Goal: Information Seeking & Learning: Learn about a topic

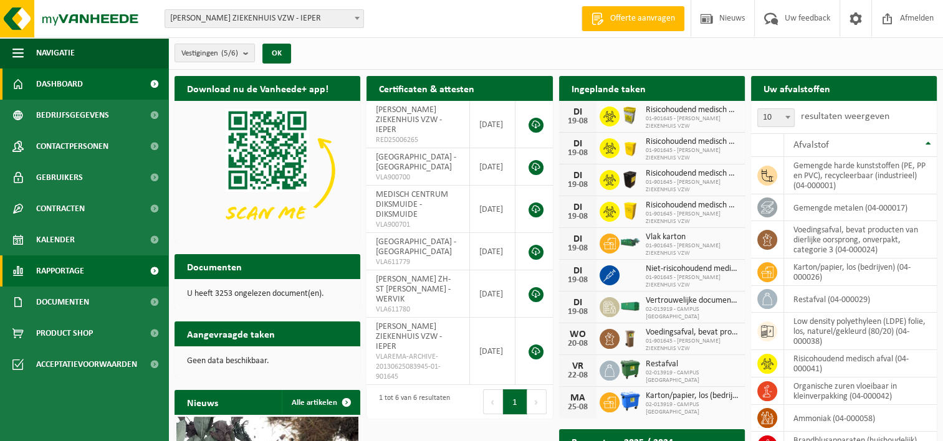
click at [86, 275] on link "Rapportage" at bounding box center [84, 271] width 168 height 31
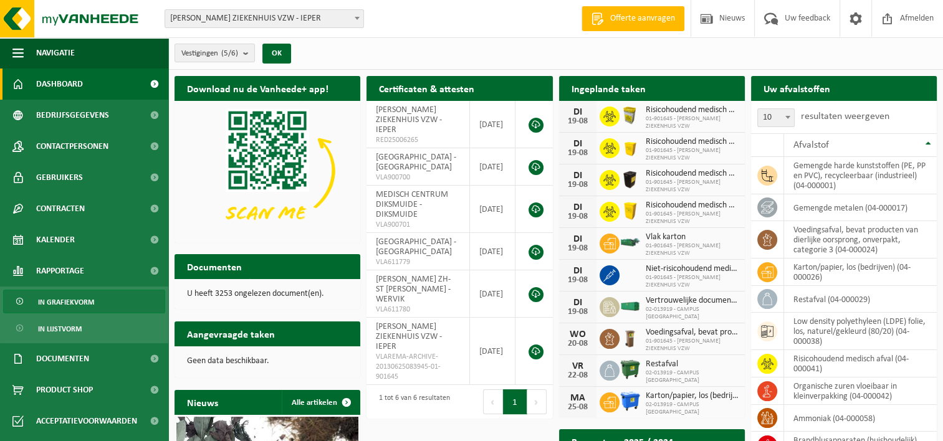
click at [80, 303] on span "In grafiekvorm" at bounding box center [66, 302] width 56 height 24
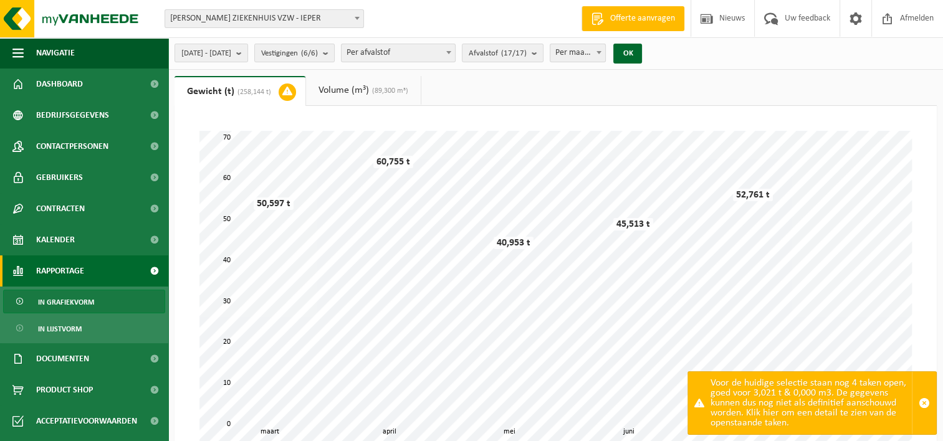
scroll to position [312, 0]
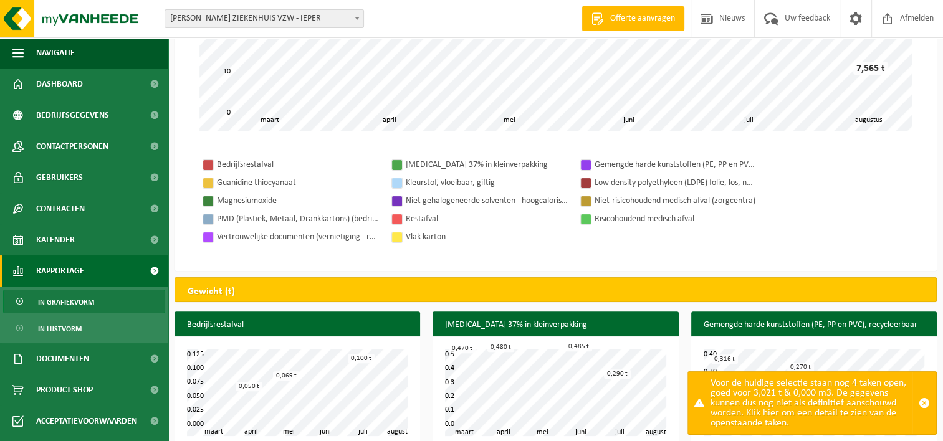
click at [633, 219] on div "Risicohoudend medisch afval" at bounding box center [676, 219] width 162 height 16
click at [588, 221] on div at bounding box center [586, 219] width 10 height 10
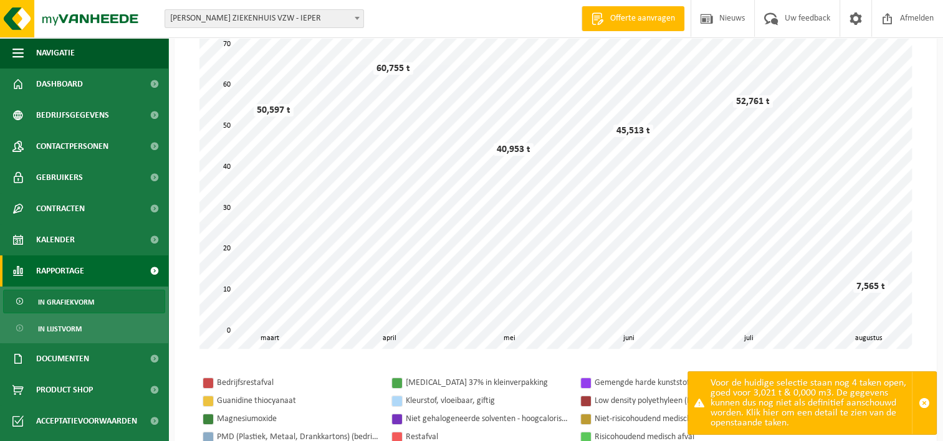
scroll to position [0, 0]
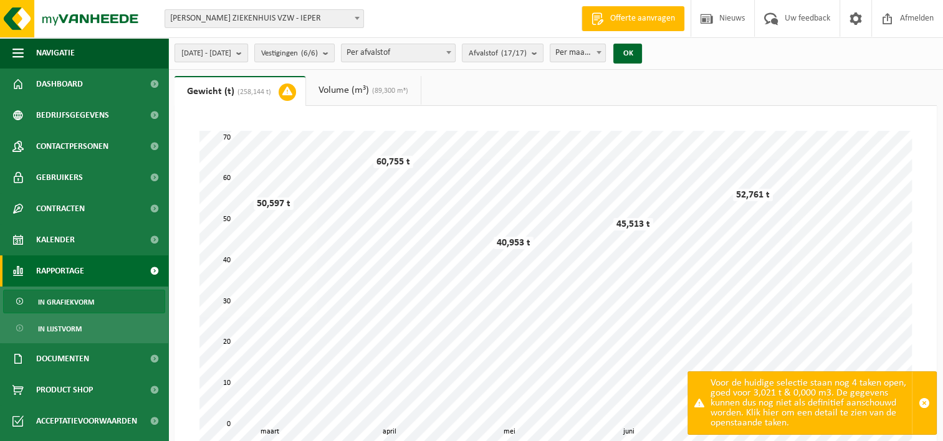
click at [247, 54] on b "submit" at bounding box center [241, 52] width 11 height 17
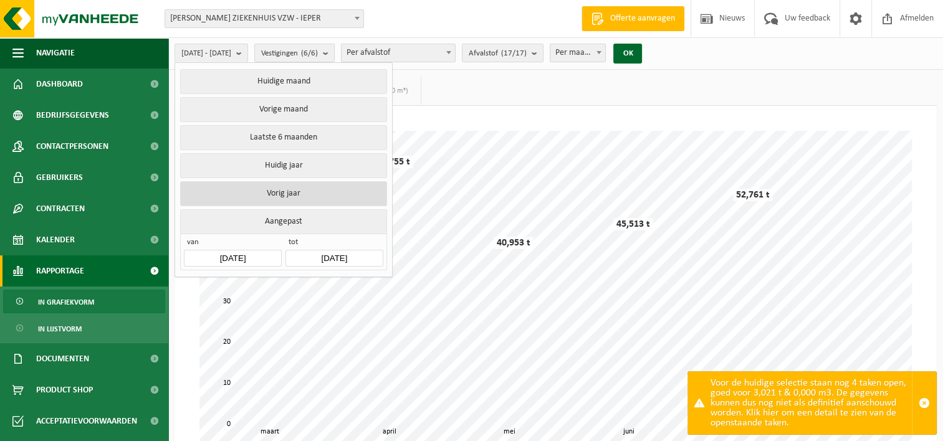
click at [280, 186] on button "Vorig jaar" at bounding box center [283, 193] width 206 height 25
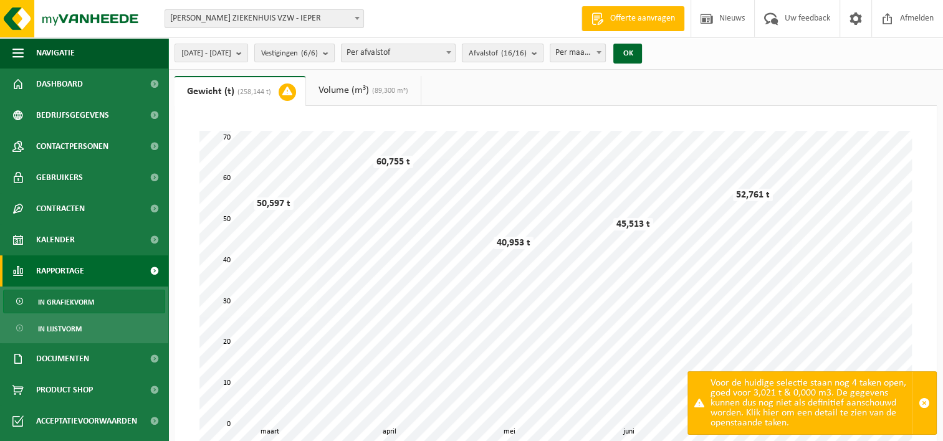
click at [543, 55] on b "submit" at bounding box center [537, 52] width 11 height 17
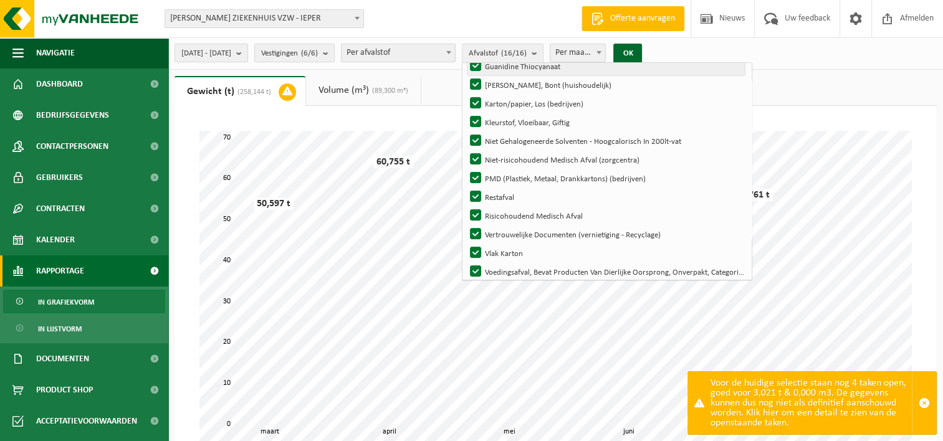
scroll to position [146, 0]
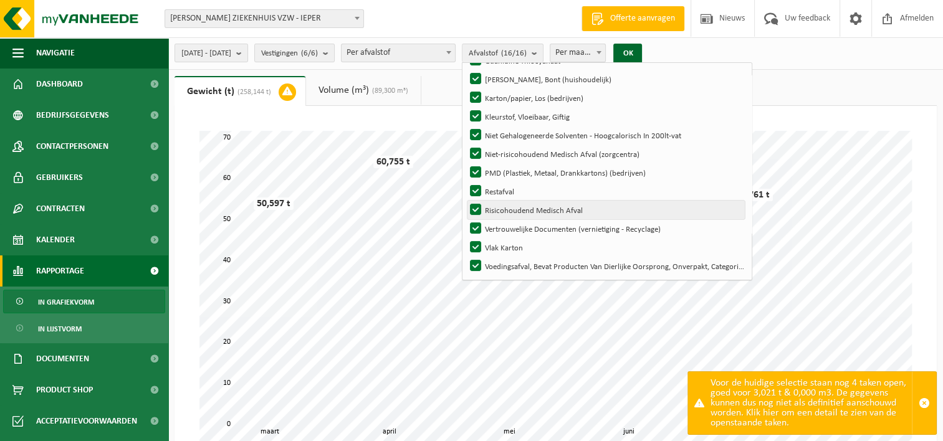
click at [516, 208] on label "Risicohoudend Medisch Afval" at bounding box center [606, 210] width 277 height 19
click at [466, 201] on input "Risicohoudend Medisch Afval" at bounding box center [465, 200] width 1 height 1
click at [516, 208] on label "Risicohoudend Medisch Afval" at bounding box center [606, 210] width 277 height 19
click at [466, 201] on input "Risicohoudend Medisch Afval" at bounding box center [465, 200] width 1 height 1
checkbox input "true"
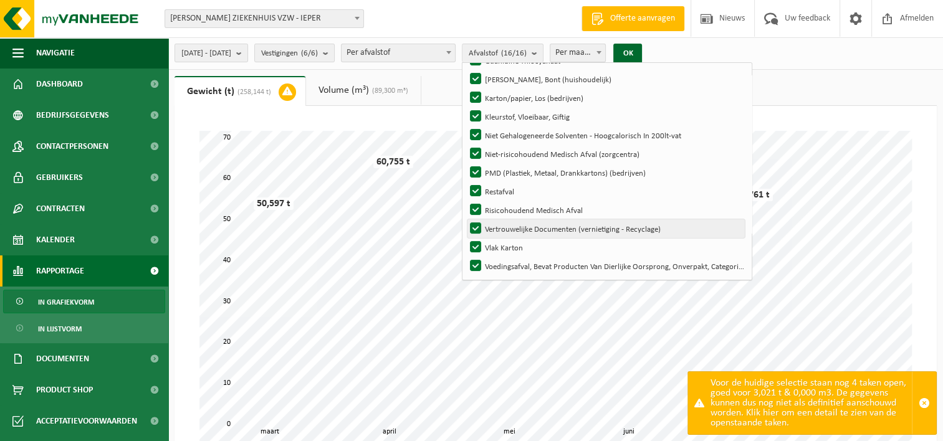
click at [509, 227] on label "Vertrouwelijke Documenten (vernietiging - Recyclage)" at bounding box center [606, 228] width 277 height 19
click at [466, 219] on input "Vertrouwelijke Documenten (vernietiging - Recyclage)" at bounding box center [465, 219] width 1 height 1
checkbox input "false"
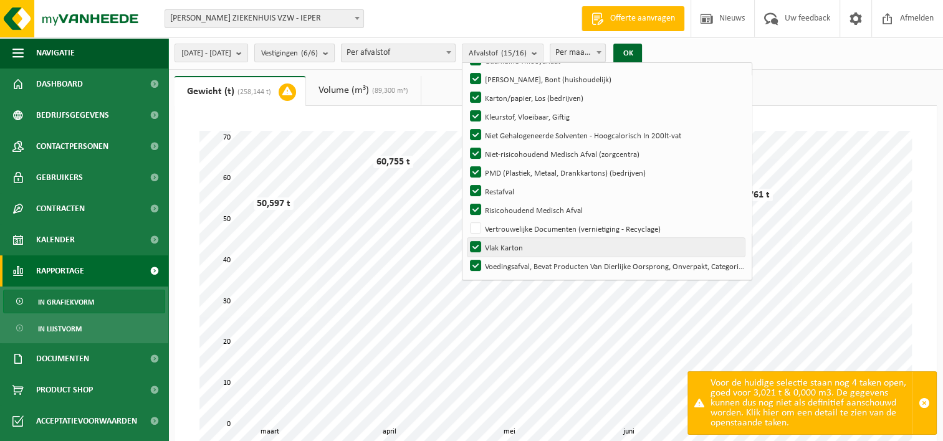
click at [512, 247] on label "Vlak Karton" at bounding box center [606, 247] width 277 height 19
click at [466, 238] on input "Vlak Karton" at bounding box center [465, 238] width 1 height 1
checkbox input "false"
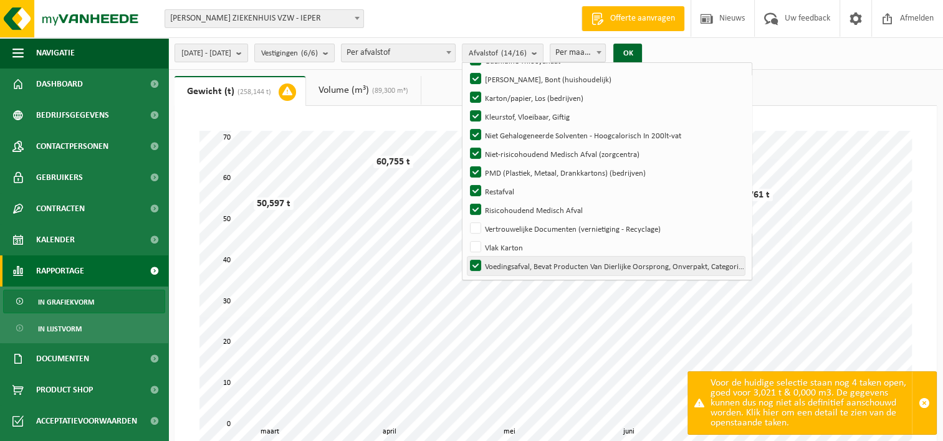
click at [506, 267] on label "Voedingsafval, Bevat Producten Van Dierlijke Oorsprong, Onverpakt, Categorie 3" at bounding box center [606, 266] width 277 height 19
click at [466, 257] on input "Voedingsafval, Bevat Producten Van Dierlijke Oorsprong, Onverpakt, Categorie 3" at bounding box center [465, 256] width 1 height 1
checkbox input "false"
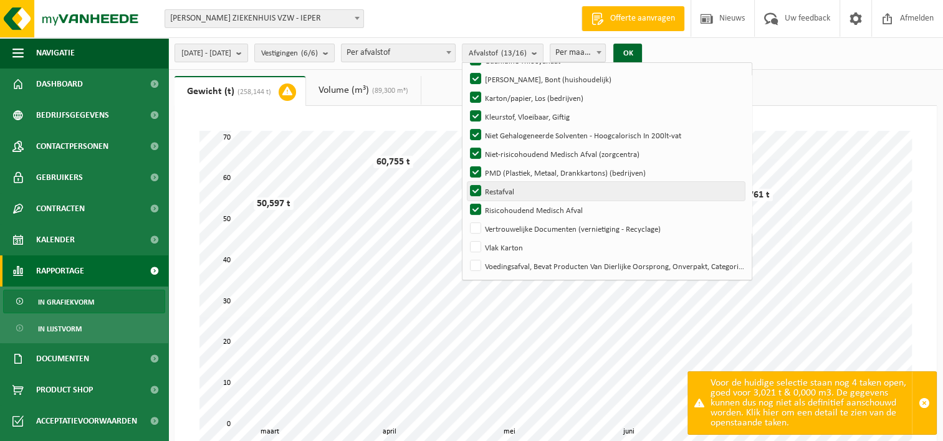
click at [506, 183] on label "Restafval" at bounding box center [606, 191] width 277 height 19
click at [466, 182] on input "Restafval" at bounding box center [465, 181] width 1 height 1
checkbox input "false"
click at [509, 170] on label "PMD (Plastiek, Metaal, Drankkartons) (bedrijven)" at bounding box center [606, 172] width 277 height 19
click at [466, 163] on input "PMD (Plastiek, Metaal, Drankkartons) (bedrijven)" at bounding box center [465, 163] width 1 height 1
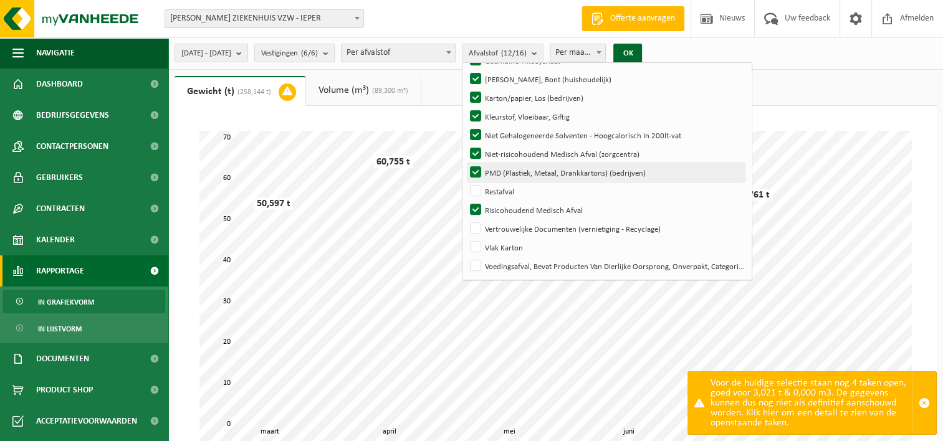
checkbox input "false"
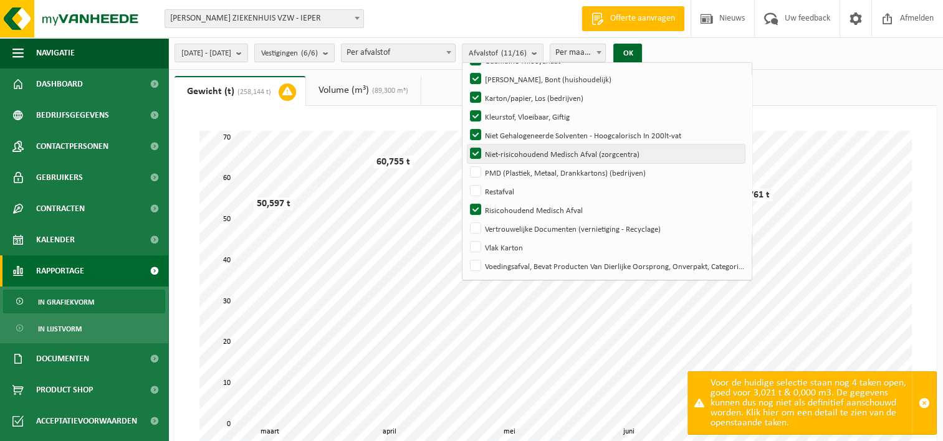
click at [508, 147] on label "Niet-risicohoudend Medisch Afval (zorgcentra)" at bounding box center [606, 154] width 277 height 19
click at [466, 145] on input "Niet-risicohoudend Medisch Afval (zorgcentra)" at bounding box center [465, 144] width 1 height 1
checkbox input "false"
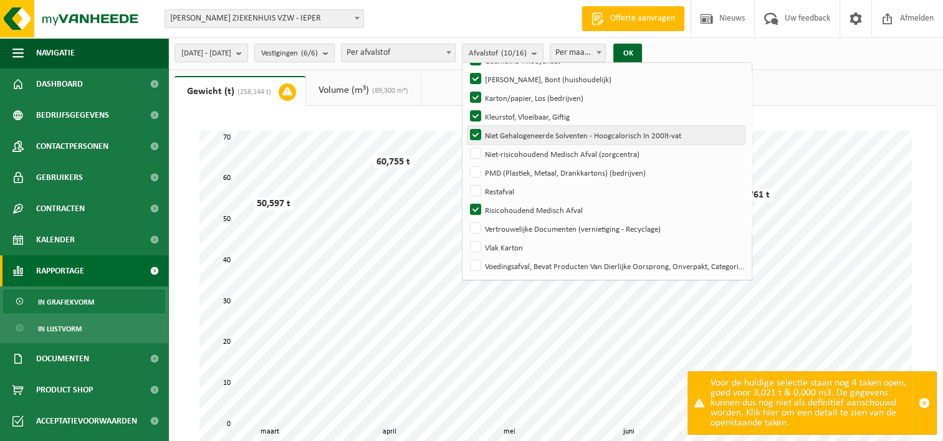
click at [509, 126] on label "Niet Gehalogeneerde Solventen - Hoogcalorisch In 200lt-vat" at bounding box center [606, 135] width 277 height 19
click at [466, 126] on input "Niet Gehalogeneerde Solventen - Hoogcalorisch In 200lt-vat" at bounding box center [465, 125] width 1 height 1
checkbox input "false"
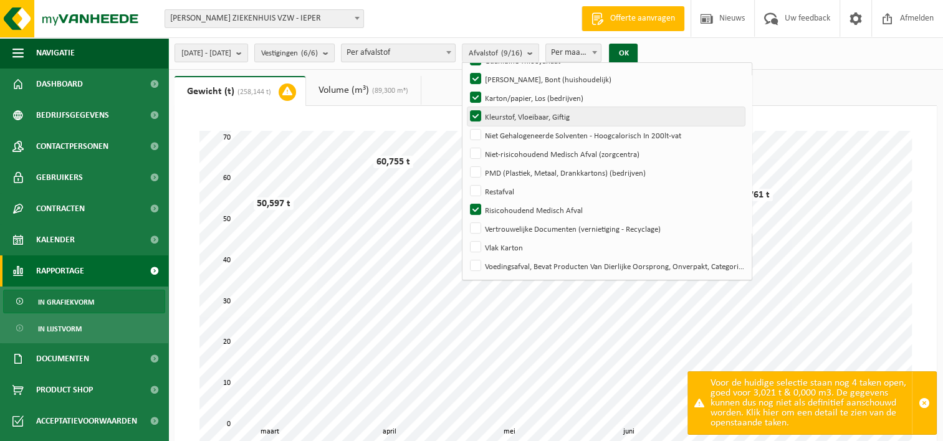
click at [510, 110] on label "Kleurstof, Vloeibaar, Giftig" at bounding box center [606, 116] width 277 height 19
click at [466, 107] on input "Kleurstof, Vloeibaar, Giftig" at bounding box center [465, 107] width 1 height 1
checkbox input "false"
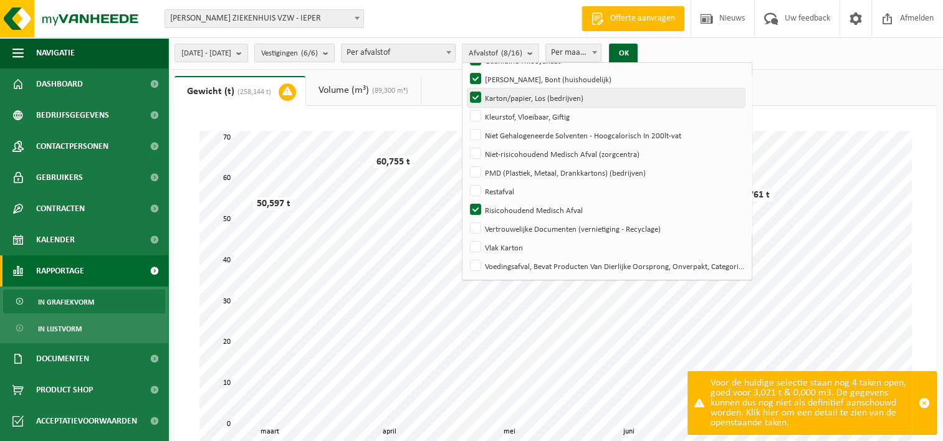
click at [509, 96] on label "Karton/papier, Los (bedrijven)" at bounding box center [606, 98] width 277 height 19
click at [466, 89] on input "Karton/papier, Los (bedrijven)" at bounding box center [465, 88] width 1 height 1
checkbox input "false"
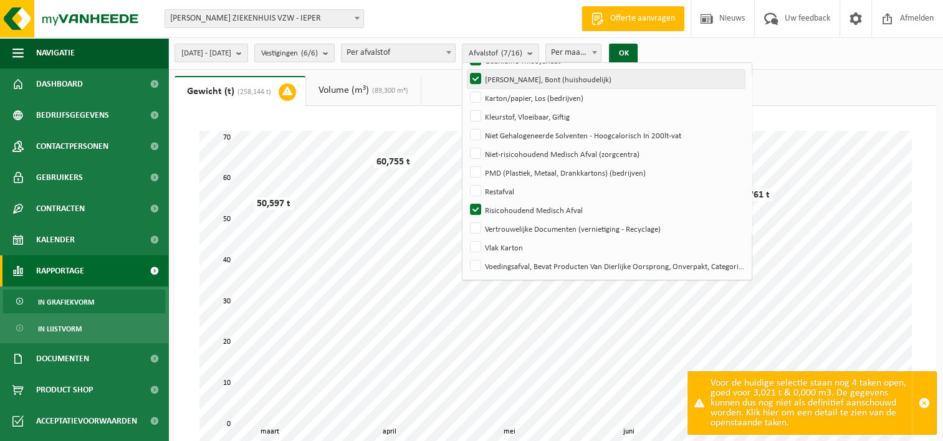
click at [511, 77] on label "Hol Glas, Bont (huishoudelijk)" at bounding box center [606, 79] width 277 height 19
click at [466, 70] on input "Hol Glas, Bont (huishoudelijk)" at bounding box center [465, 69] width 1 height 1
checkbox input "false"
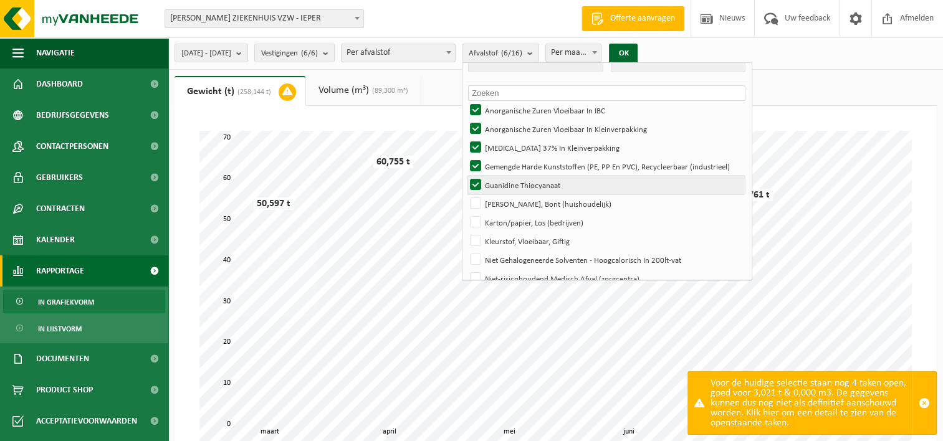
click at [508, 180] on label "Guanidine Thiocyanaat" at bounding box center [606, 185] width 277 height 19
click at [466, 176] on input "Guanidine Thiocyanaat" at bounding box center [465, 175] width 1 height 1
checkbox input "false"
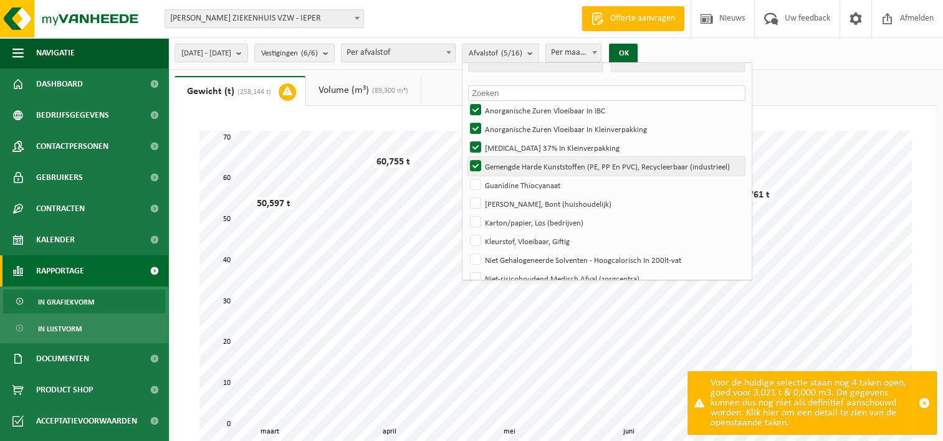
click at [511, 158] on label "Gemengde Harde Kunststoffen (PE, PP En PVC), Recycleerbaar (industrieel)" at bounding box center [606, 166] width 277 height 19
click at [466, 157] on input "Gemengde Harde Kunststoffen (PE, PP En PVC), Recycleerbaar (industrieel)" at bounding box center [465, 156] width 1 height 1
checkbox input "false"
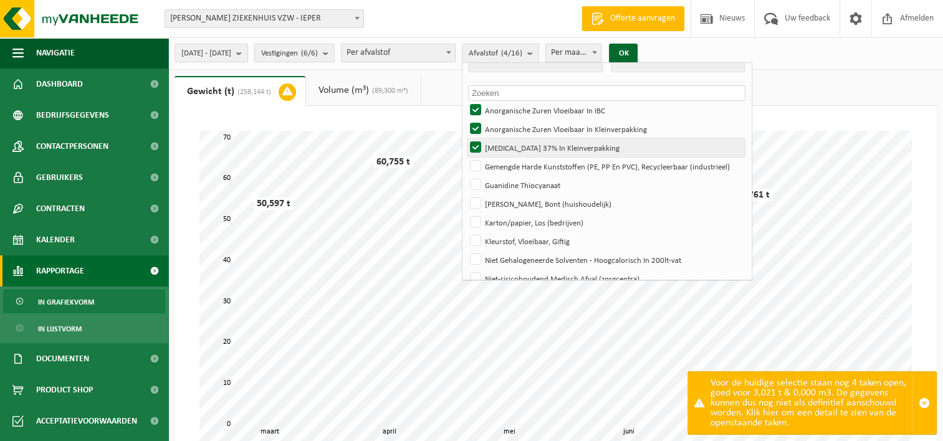
click at [506, 142] on label "Formaldehyde 37% In Kleinverpakking" at bounding box center [606, 147] width 277 height 19
click at [466, 138] on input "Formaldehyde 37% In Kleinverpakking" at bounding box center [465, 138] width 1 height 1
checkbox input "false"
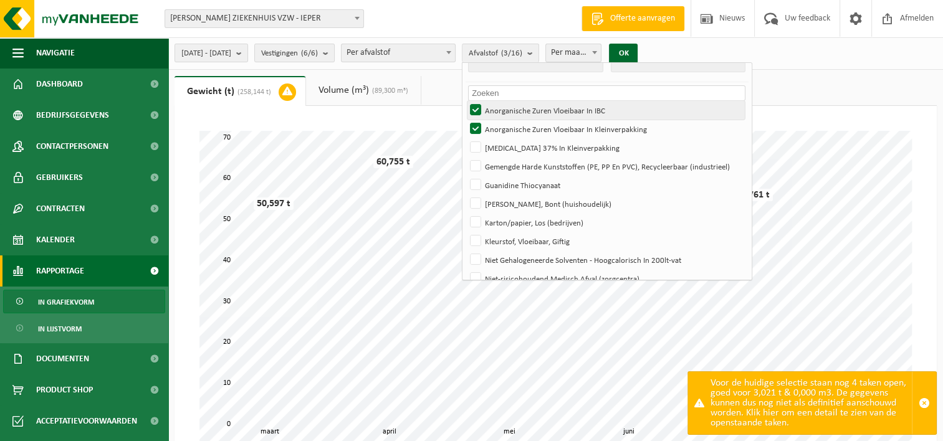
click at [512, 117] on label "Anorganische Zuren Vloeibaar In IBC" at bounding box center [606, 110] width 277 height 19
click at [466, 101] on input "Anorganische Zuren Vloeibaar In IBC" at bounding box center [465, 100] width 1 height 1
checkbox input "false"
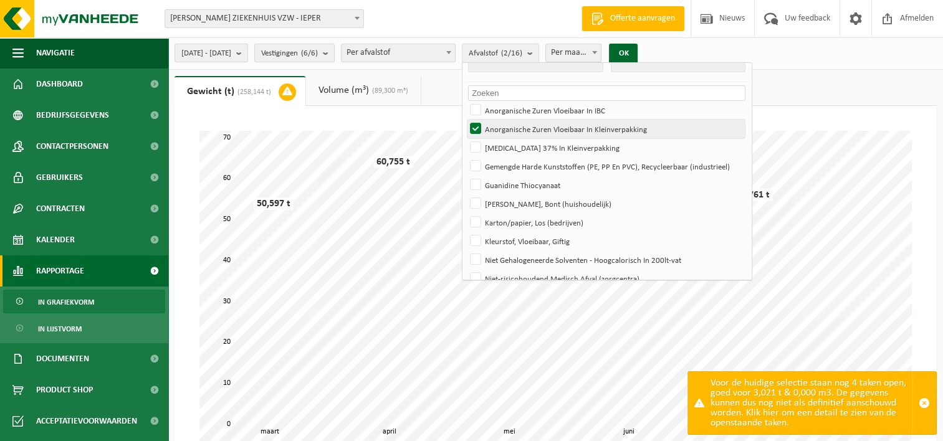
click at [507, 129] on label "Anorganische Zuren Vloeibaar In Kleinverpakking" at bounding box center [606, 129] width 277 height 19
click at [466, 120] on input "Anorganische Zuren Vloeibaar In Kleinverpakking" at bounding box center [465, 119] width 1 height 1
checkbox input "false"
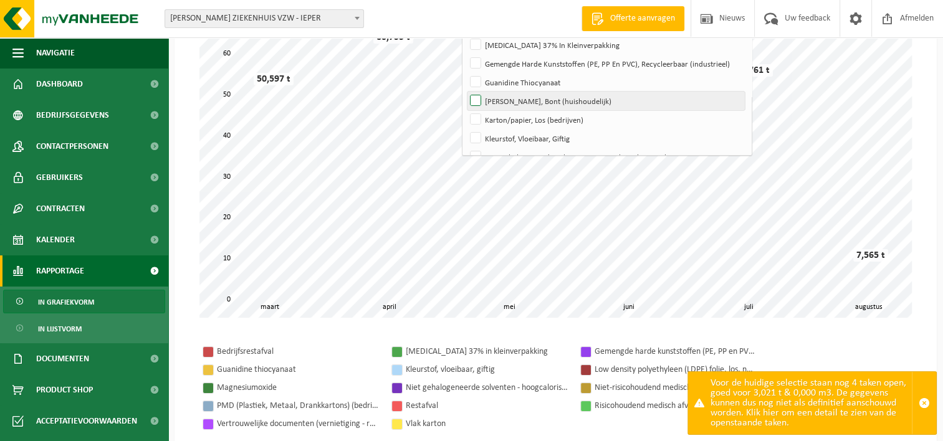
scroll to position [0, 0]
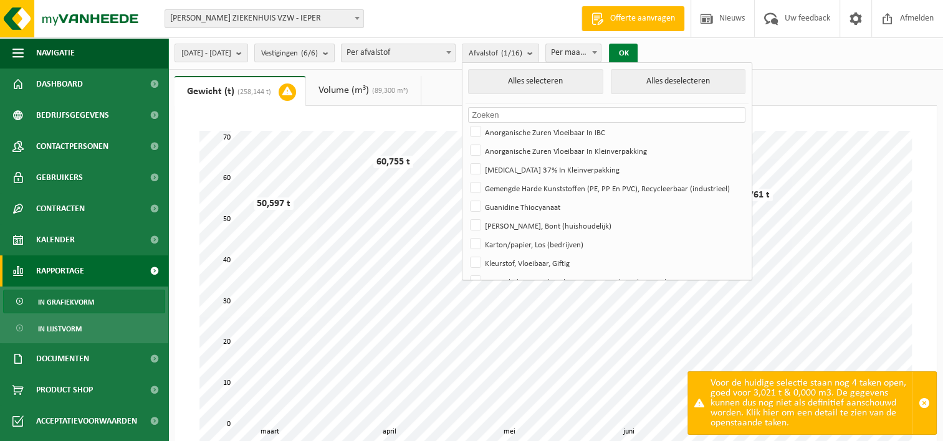
click at [638, 53] on button "OK" at bounding box center [623, 54] width 29 height 20
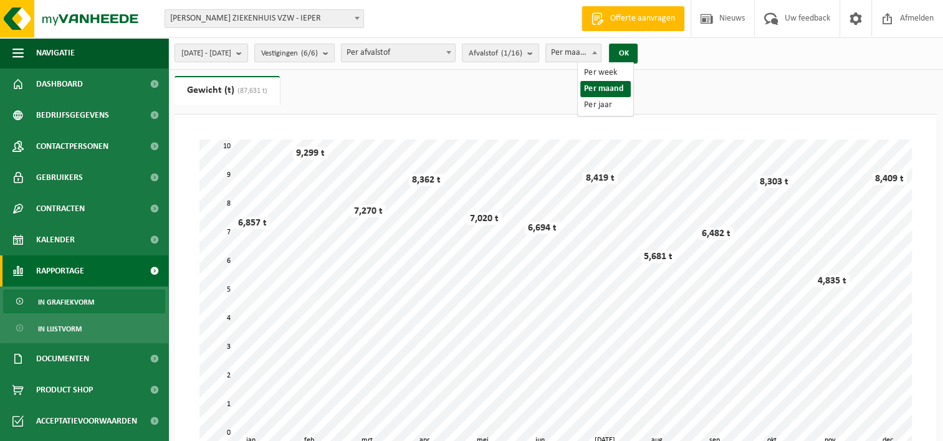
click at [601, 53] on span at bounding box center [594, 52] width 12 height 16
select select "3"
click at [638, 51] on button "OK" at bounding box center [623, 54] width 29 height 20
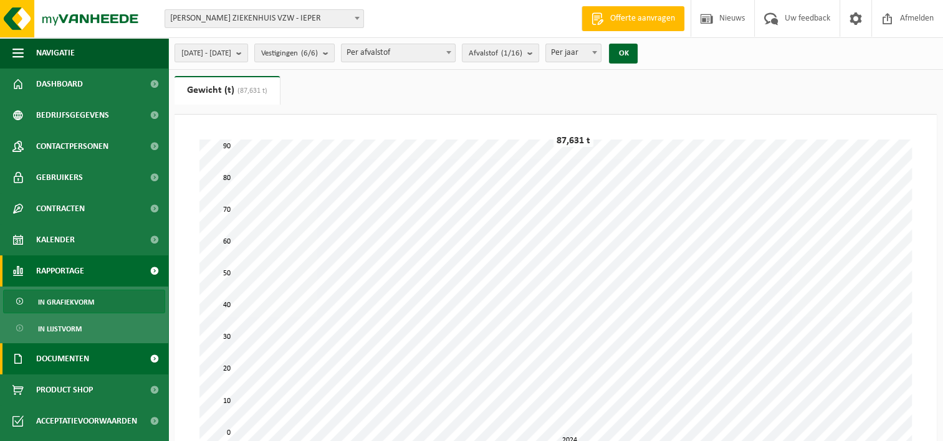
click at [77, 361] on span "Documenten" at bounding box center [62, 358] width 53 height 31
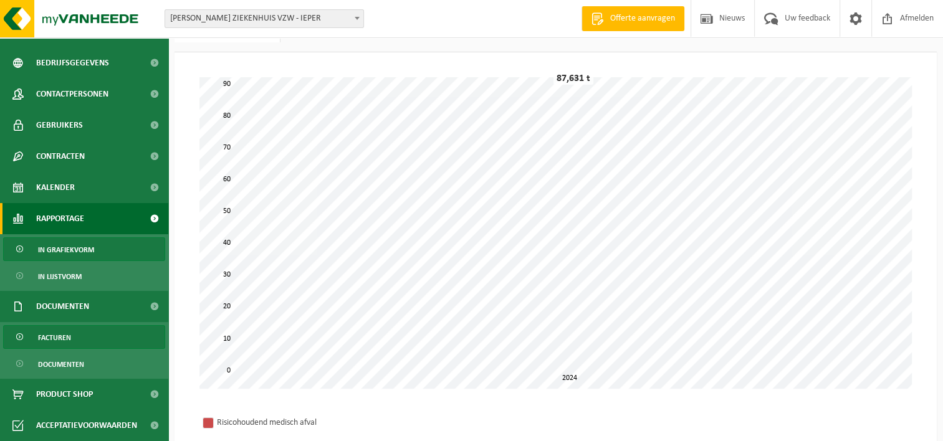
scroll to position [125, 0]
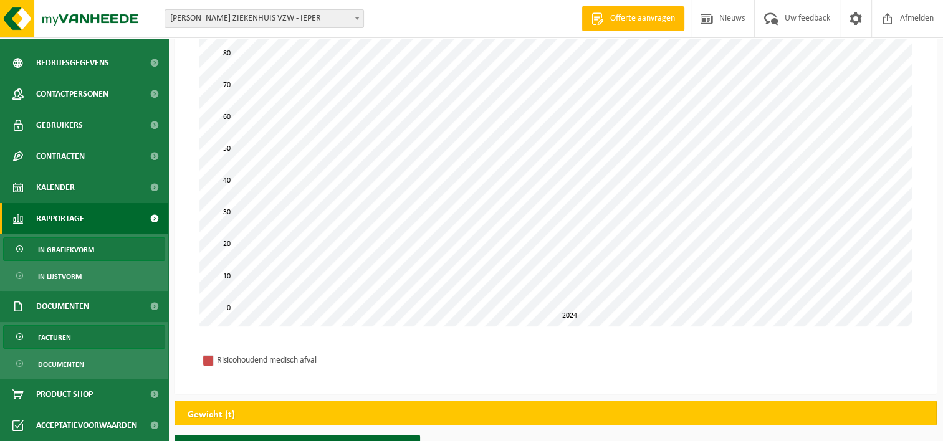
click at [50, 339] on span "Facturen" at bounding box center [54, 338] width 33 height 24
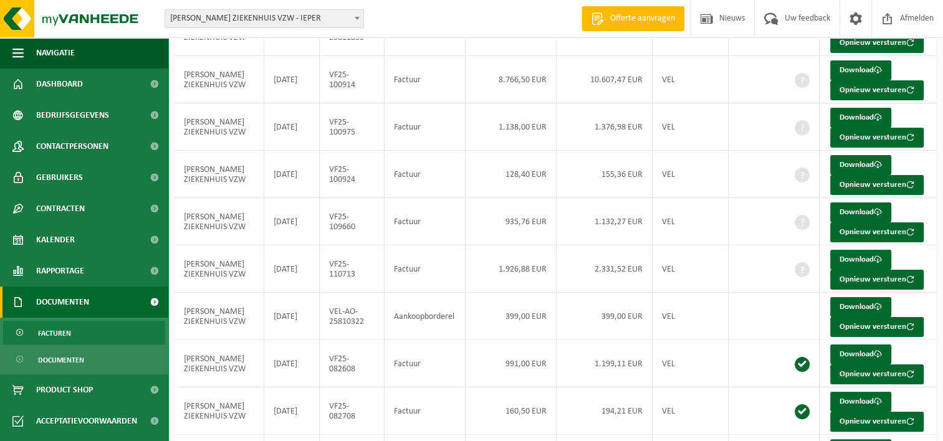
scroll to position [249, 0]
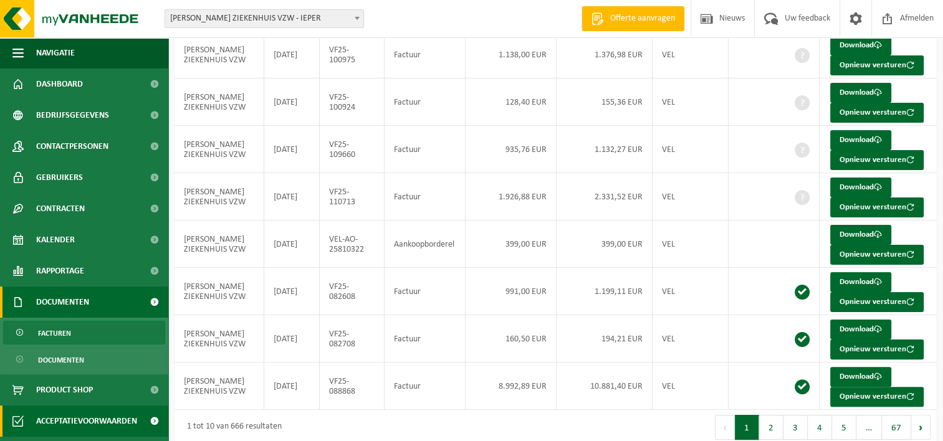
click at [107, 422] on span "Acceptatievoorwaarden" at bounding box center [86, 421] width 101 height 31
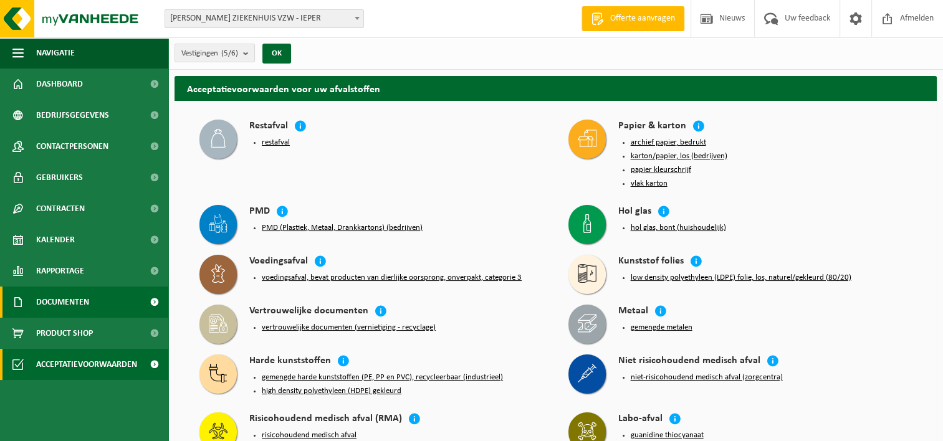
click at [62, 305] on span "Documenten" at bounding box center [62, 302] width 53 height 31
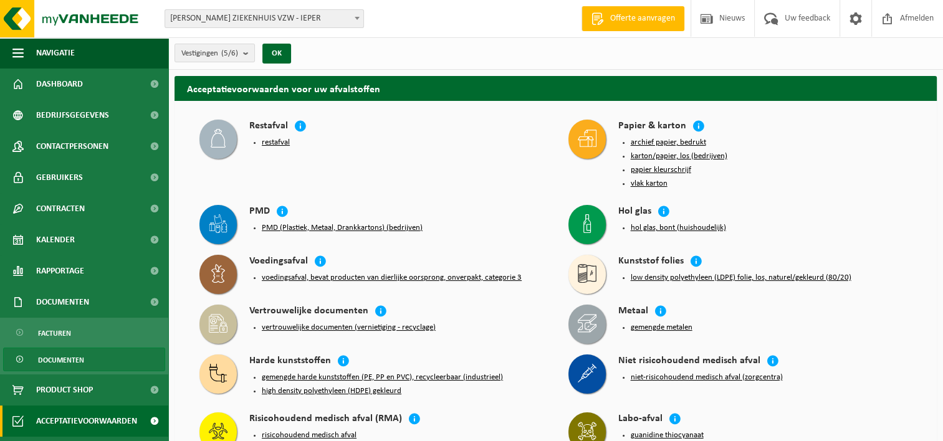
click at [51, 355] on span "Documenten" at bounding box center [61, 360] width 46 height 24
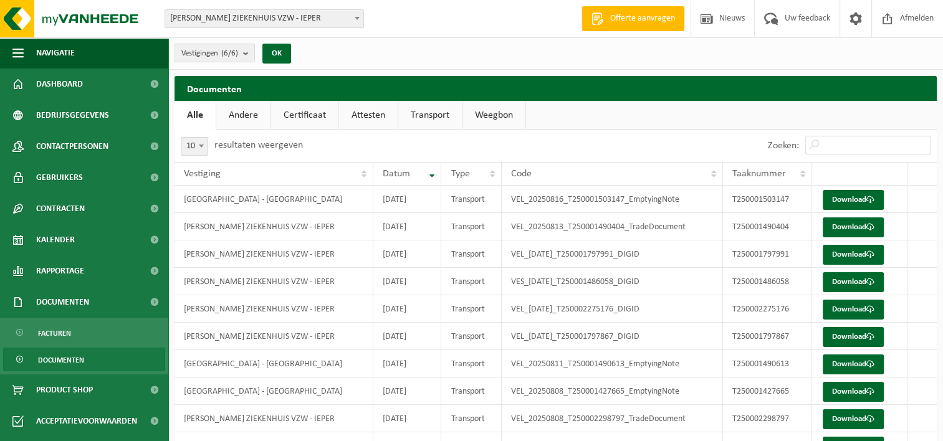
click at [252, 120] on link "Andere" at bounding box center [243, 115] width 54 height 29
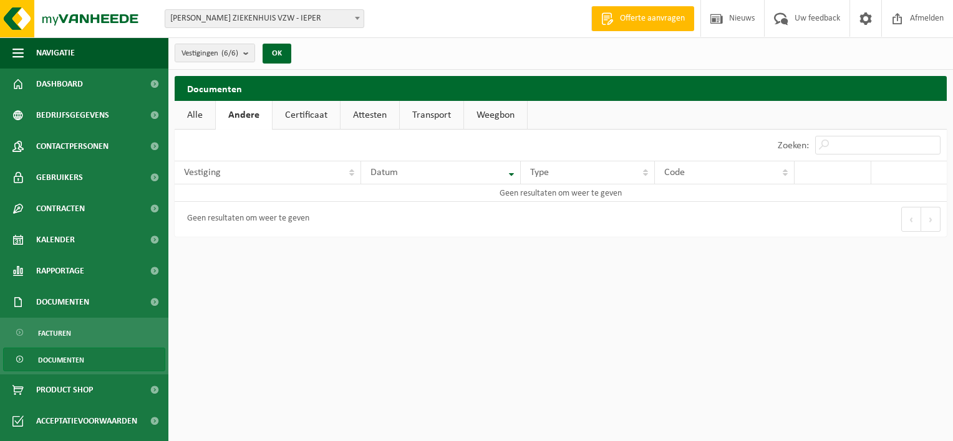
click at [378, 117] on link "Attesten" at bounding box center [369, 115] width 59 height 29
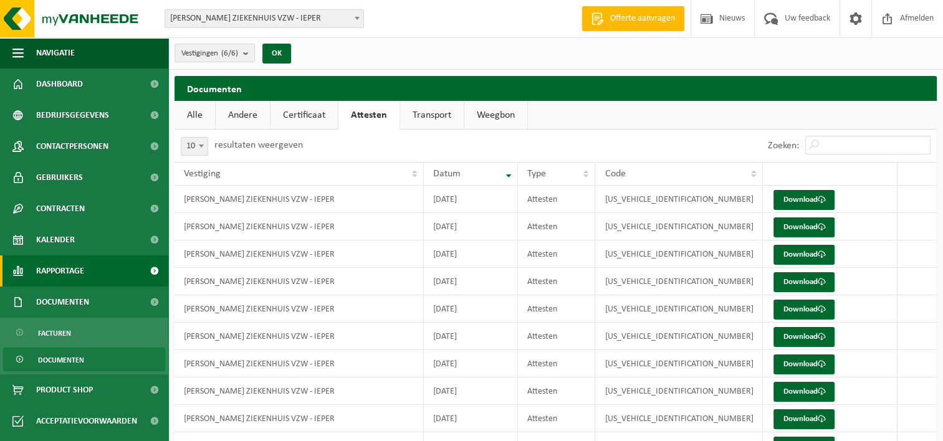
click at [52, 272] on span "Rapportage" at bounding box center [60, 271] width 48 height 31
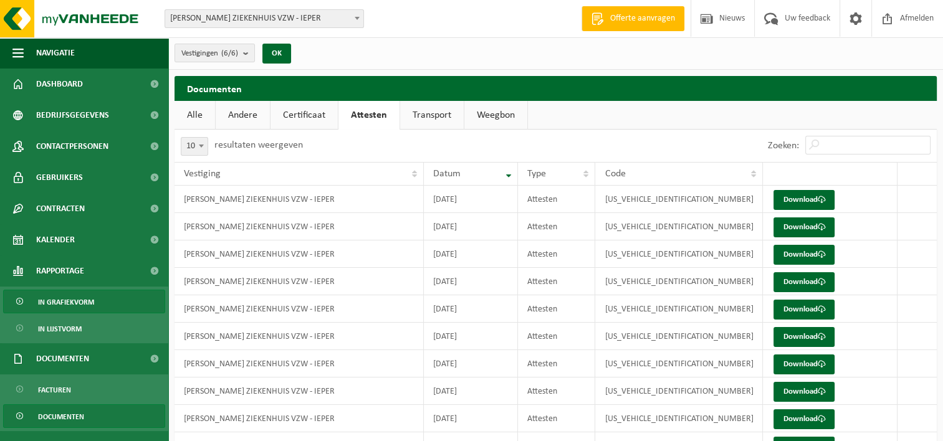
click at [67, 300] on span "In grafiekvorm" at bounding box center [66, 302] width 56 height 24
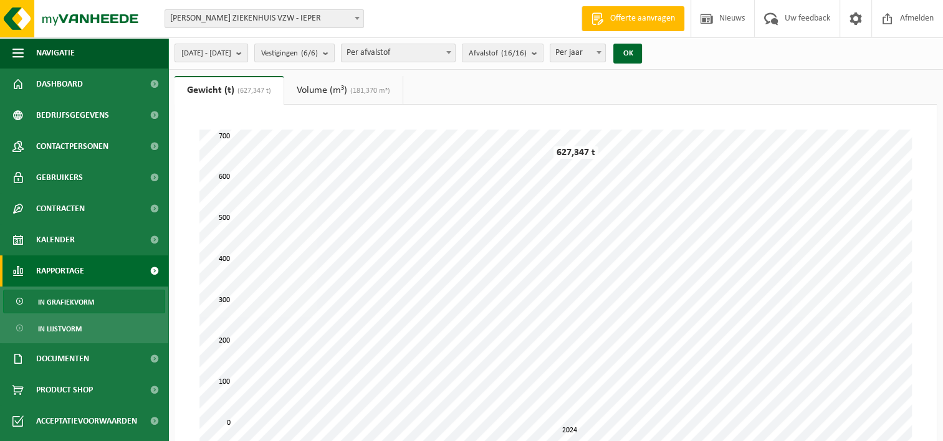
click at [247, 50] on b "submit" at bounding box center [241, 52] width 11 height 17
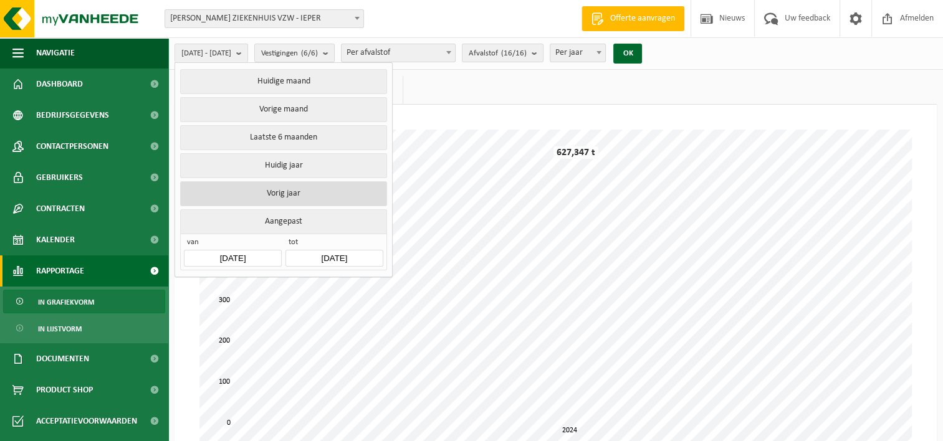
click at [274, 193] on button "Vorig jaar" at bounding box center [283, 193] width 206 height 25
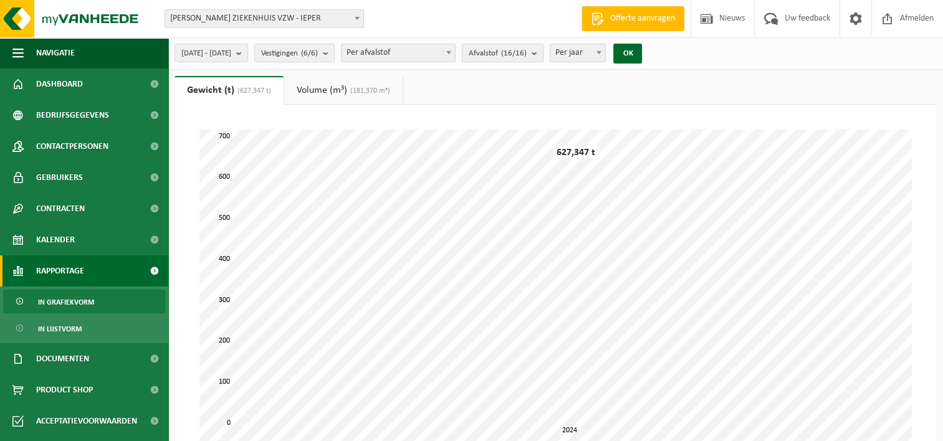
click at [543, 52] on b "submit" at bounding box center [537, 52] width 11 height 17
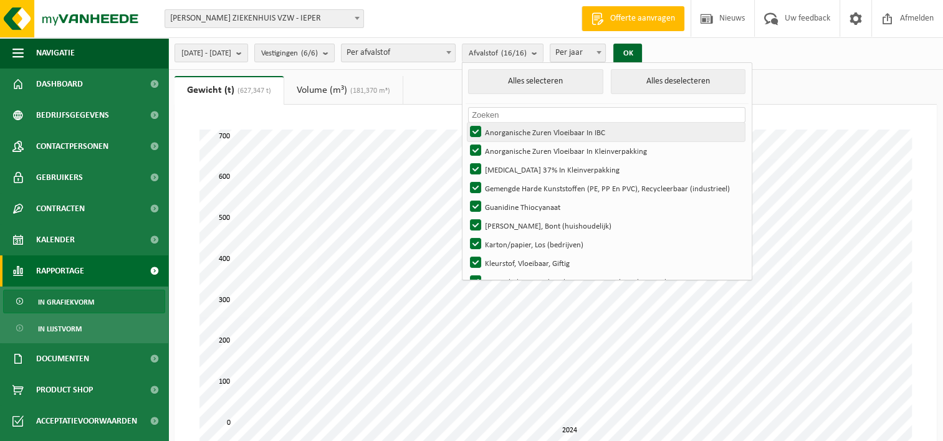
click at [506, 131] on label "Anorganische Zuren Vloeibaar In IBC" at bounding box center [606, 132] width 277 height 19
click at [466, 123] on input "Anorganische Zuren Vloeibaar In IBC" at bounding box center [465, 122] width 1 height 1
checkbox input "false"
click at [509, 150] on label "Anorganische Zuren Vloeibaar In Kleinverpakking" at bounding box center [606, 151] width 277 height 19
click at [466, 142] on input "Anorganische Zuren Vloeibaar In Kleinverpakking" at bounding box center [465, 141] width 1 height 1
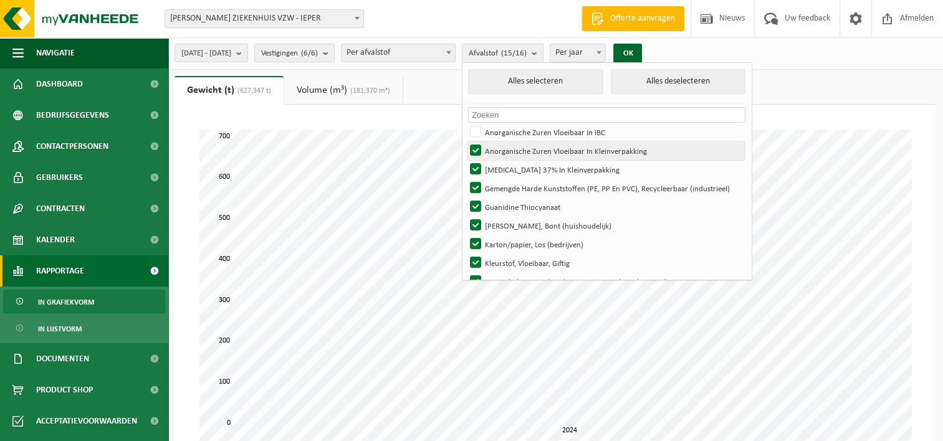
checkbox input "false"
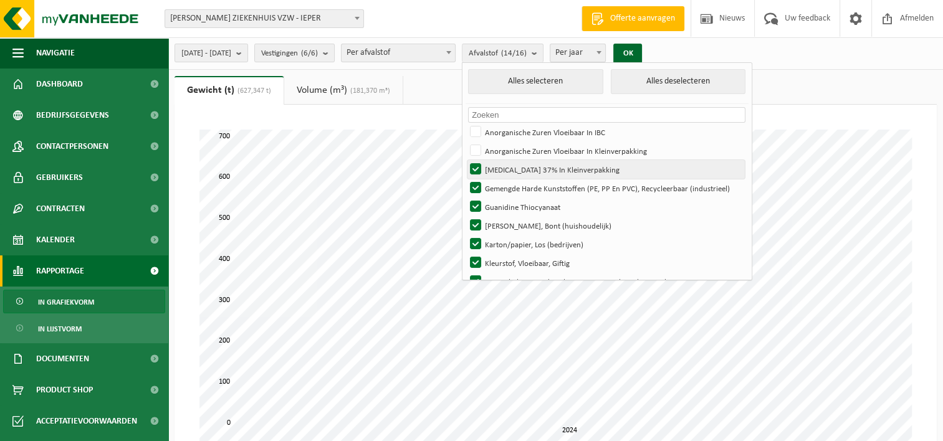
click at [507, 168] on label "Formaldehyde 37% In Kleinverpakking" at bounding box center [606, 169] width 277 height 19
click at [466, 160] on input "Formaldehyde 37% In Kleinverpakking" at bounding box center [465, 160] width 1 height 1
checkbox input "false"
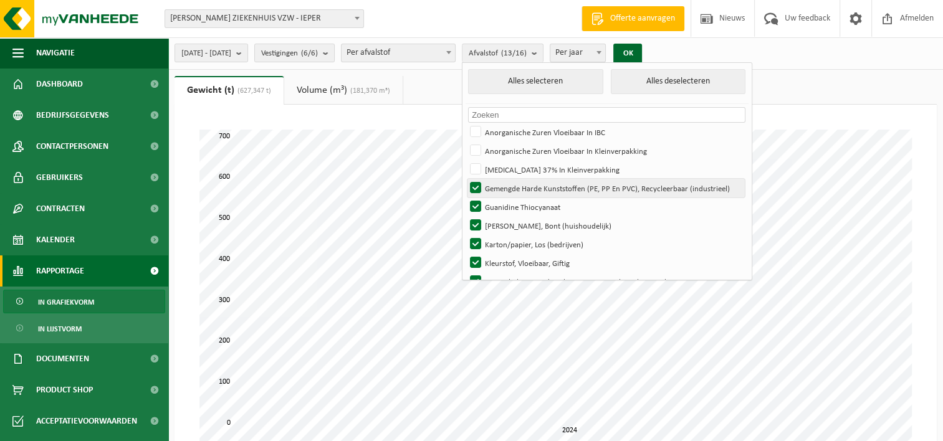
click at [509, 182] on label "Gemengde Harde Kunststoffen (PE, PP En PVC), Recycleerbaar (industrieel)" at bounding box center [606, 188] width 277 height 19
click at [466, 179] on input "Gemengde Harde Kunststoffen (PE, PP En PVC), Recycleerbaar (industrieel)" at bounding box center [465, 178] width 1 height 1
checkbox input "false"
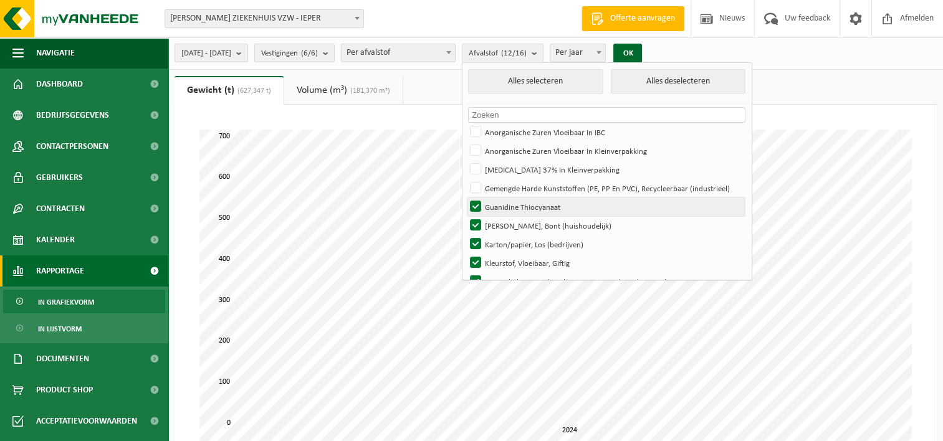
click at [509, 202] on label "Guanidine Thiocyanaat" at bounding box center [606, 207] width 277 height 19
click at [466, 198] on input "Guanidine Thiocyanaat" at bounding box center [465, 197] width 1 height 1
checkbox input "false"
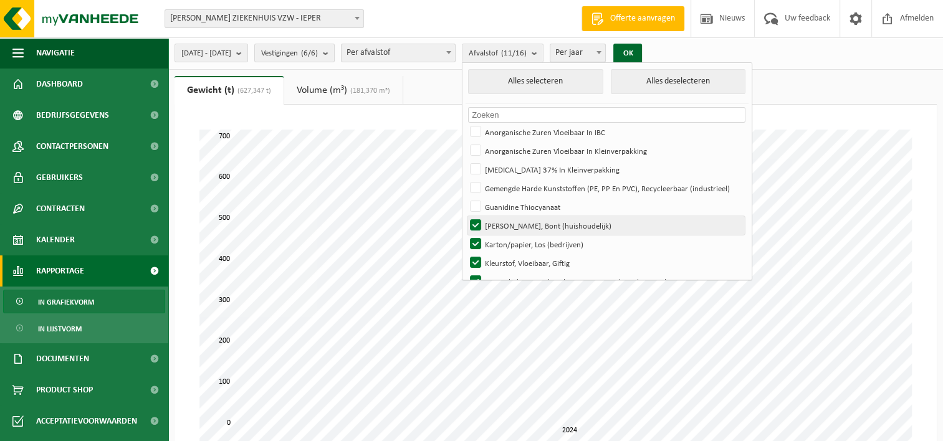
click at [509, 218] on label "Hol Glas, Bont (huishoudelijk)" at bounding box center [606, 225] width 277 height 19
click at [466, 216] on input "Hol Glas, Bont (huishoudelijk)" at bounding box center [465, 216] width 1 height 1
checkbox input "false"
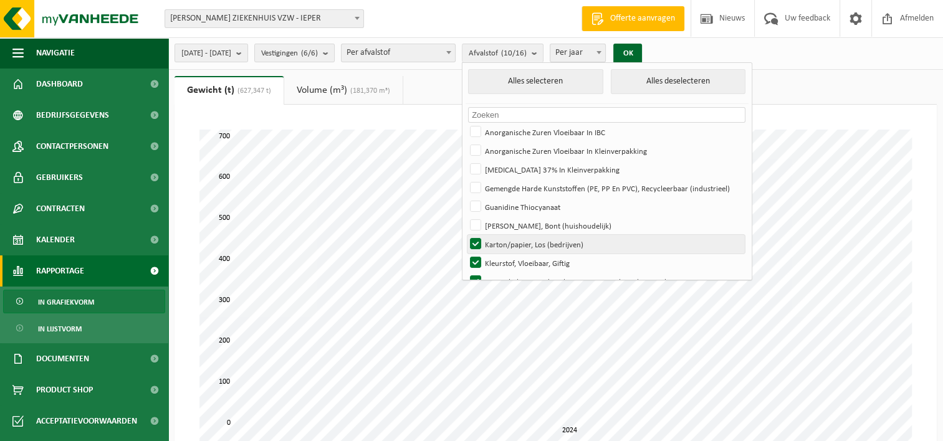
click at [505, 239] on label "Karton/papier, Los (bedrijven)" at bounding box center [606, 244] width 277 height 19
click at [466, 235] on input "Karton/papier, Los (bedrijven)" at bounding box center [465, 234] width 1 height 1
checkbox input "false"
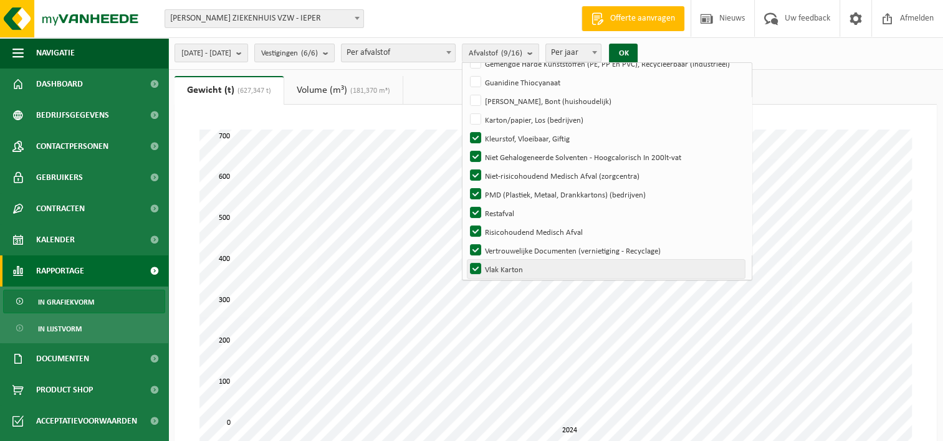
drag, startPoint x: 511, startPoint y: 269, endPoint x: 506, endPoint y: 259, distance: 11.2
click at [511, 269] on label "Vlak Karton" at bounding box center [606, 269] width 277 height 19
click at [466, 260] on input "Vlak Karton" at bounding box center [465, 259] width 1 height 1
checkbox input "false"
click at [509, 246] on label "Vertrouwelijke Documenten (vernietiging - Recyclage)" at bounding box center [606, 250] width 277 height 19
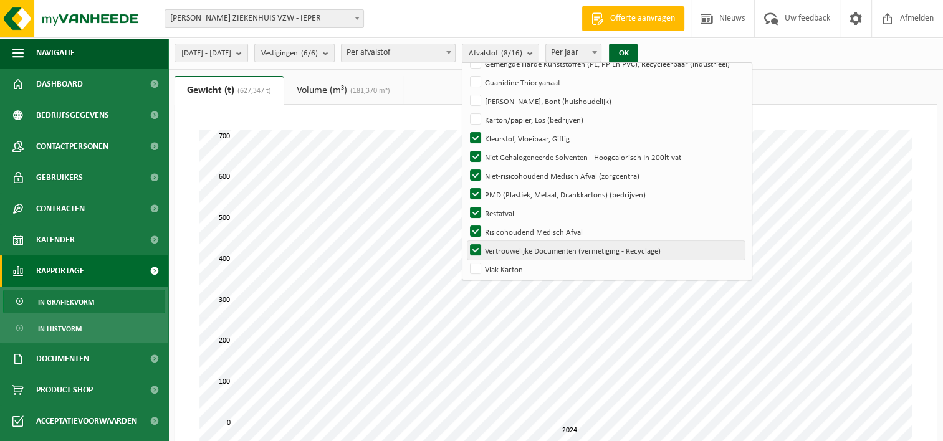
click at [466, 241] on input "Vertrouwelijke Documenten (vernietiging - Recyclage)" at bounding box center [465, 241] width 1 height 1
checkbox input "false"
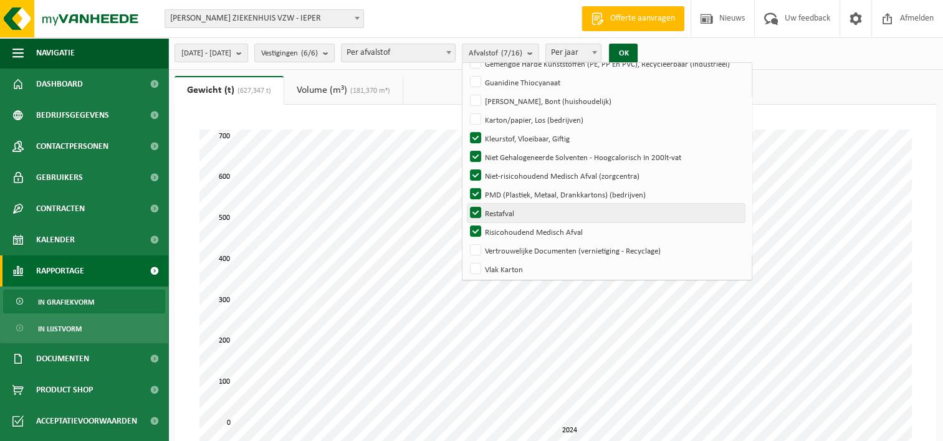
click at [506, 212] on label "Restafval" at bounding box center [606, 213] width 277 height 19
click at [466, 204] on input "Restafval" at bounding box center [465, 203] width 1 height 1
checkbox input "false"
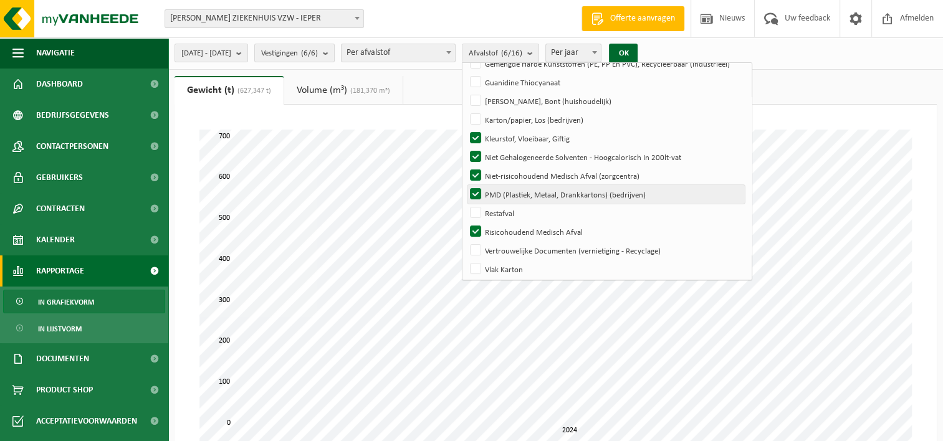
click at [508, 190] on label "PMD (Plastiek, Metaal, Drankkartons) (bedrijven)" at bounding box center [606, 194] width 277 height 19
click at [466, 185] on input "PMD (Plastiek, Metaal, Drankkartons) (bedrijven)" at bounding box center [465, 185] width 1 height 1
checkbox input "false"
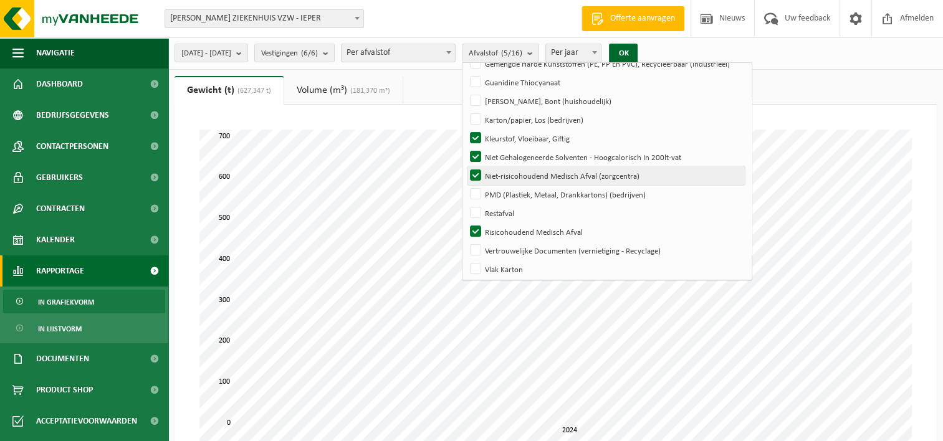
click at [507, 175] on label "Niet-risicohoudend Medisch Afval (zorgcentra)" at bounding box center [606, 175] width 277 height 19
click at [466, 166] on input "Niet-risicohoudend Medisch Afval (zorgcentra)" at bounding box center [465, 166] width 1 height 1
checkbox input "false"
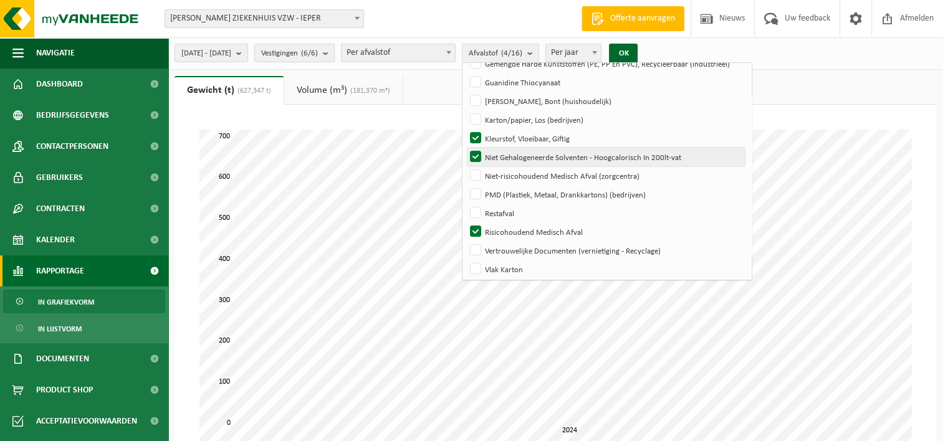
click at [509, 155] on label "Niet Gehalogeneerde Solventen - Hoogcalorisch In 200lt-vat" at bounding box center [606, 157] width 277 height 19
click at [466, 148] on input "Niet Gehalogeneerde Solventen - Hoogcalorisch In 200lt-vat" at bounding box center [465, 147] width 1 height 1
checkbox input "false"
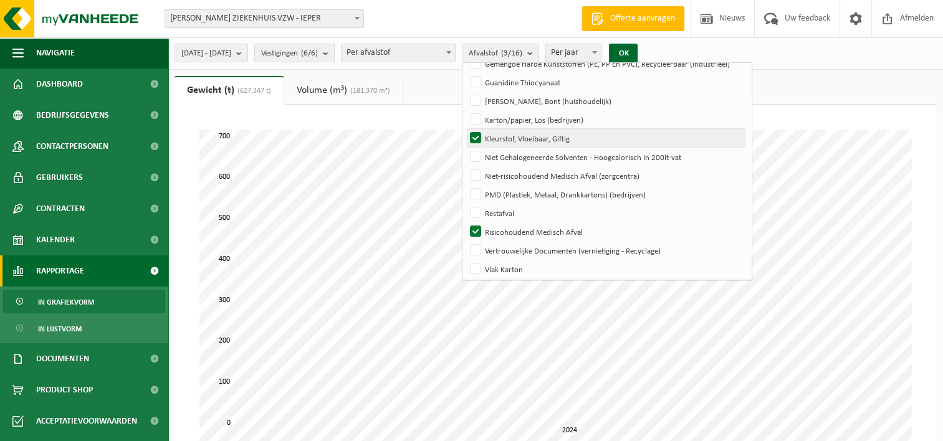
click at [510, 137] on label "Kleurstof, Vloeibaar, Giftig" at bounding box center [606, 138] width 277 height 19
click at [466, 129] on input "Kleurstof, Vloeibaar, Giftig" at bounding box center [465, 128] width 1 height 1
checkbox input "false"
click at [638, 47] on button "OK" at bounding box center [623, 54] width 29 height 20
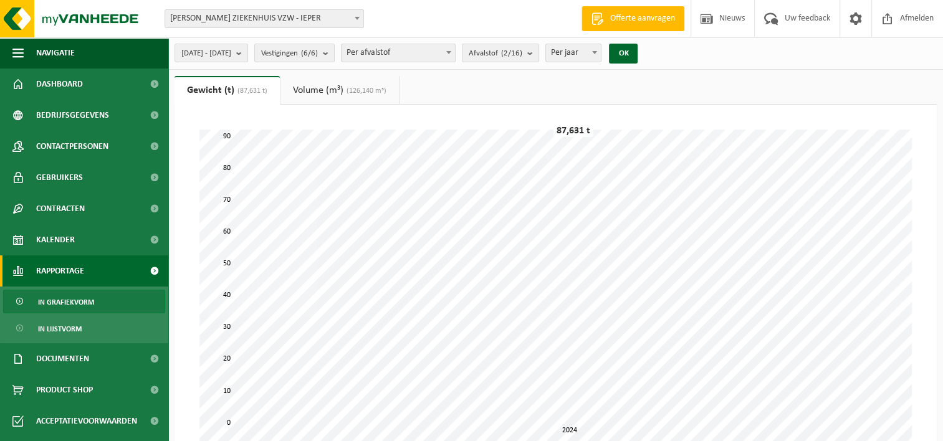
click at [252, 94] on span "(87,631 t)" at bounding box center [250, 90] width 33 height 7
